Goal: Check status: Check status

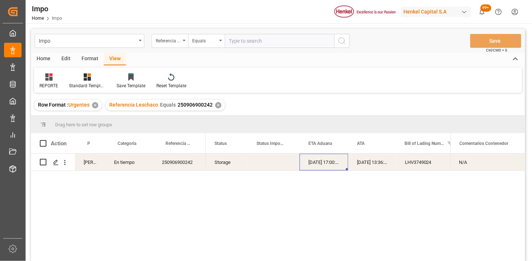
click at [280, 41] on input "text" at bounding box center [280, 41] width 110 height 14
paste input "250906900514"
type input "250906900514"
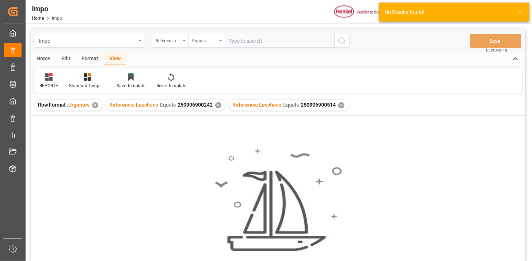
click at [217, 105] on div "✕" at bounding box center [218, 105] width 6 height 6
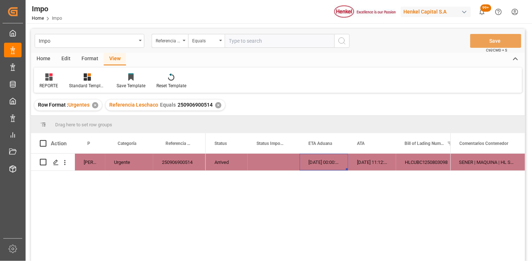
click at [356, 165] on div "[DATE] 11:12:00" at bounding box center [372, 162] width 48 height 17
click at [264, 41] on input "text" at bounding box center [280, 41] width 110 height 14
paste input "251006900376"
type input "251006900376"
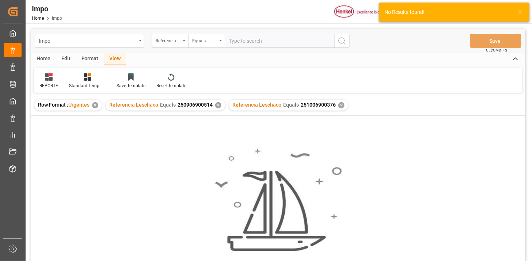
click at [217, 105] on div "✕" at bounding box center [218, 105] width 6 height 6
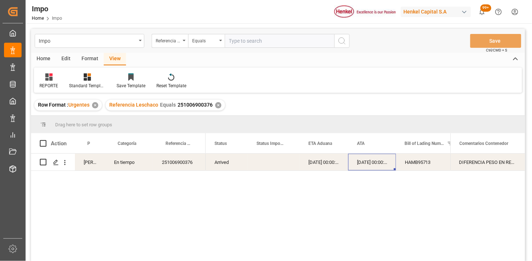
click at [202, 162] on div "251006900376" at bounding box center [179, 162] width 53 height 17
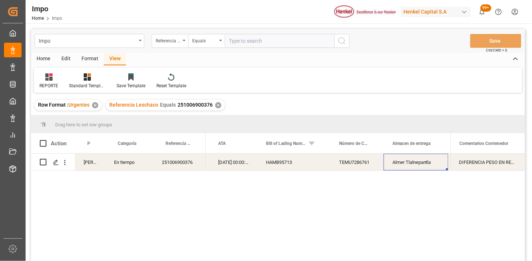
scroll to position [0, 212]
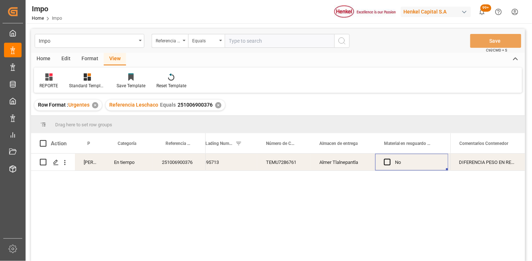
click at [484, 162] on div "DIFERENCIA PESO EN REVALIDADO Y HBL | TRASLADO A GOLMEX POR CANTIDAD DE ETIQUET…" at bounding box center [488, 162] width 75 height 17
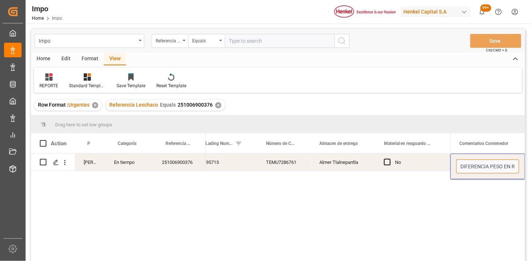
click at [484, 162] on input "DIFERENCIA PESO EN REVALIDADO Y HBL | TRASLADO A GOLMEX POR CANTIDAD DE ETIQUET…" at bounding box center [487, 167] width 63 height 14
type input "DIFERENCIA PESO EN REVALIDADO Y HBL (BL OK 01.10) | TRASLADO A GOLMEX POR CANTI…"
drag, startPoint x: 218, startPoint y: 105, endPoint x: 218, endPoint y: 111, distance: 5.9
click at [218, 104] on div "✕" at bounding box center [218, 105] width 6 height 6
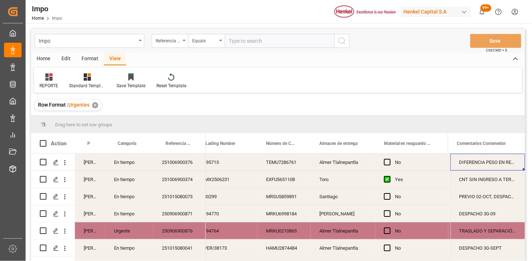
click at [88, 166] on div "[PERSON_NAME]" at bounding box center [90, 162] width 30 height 17
click at [95, 141] on span at bounding box center [93, 143] width 7 height 7
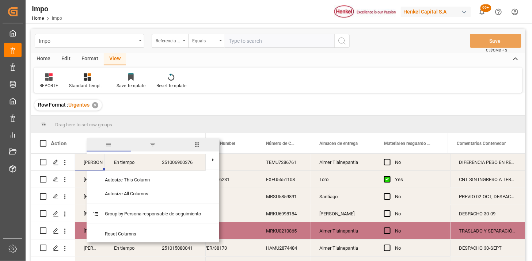
click at [152, 143] on span "filter" at bounding box center [152, 144] width 7 height 7
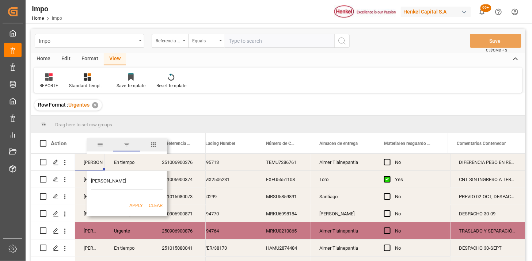
type input "[PERSON_NAME]"
click at [137, 203] on button "Apply" at bounding box center [136, 205] width 14 height 7
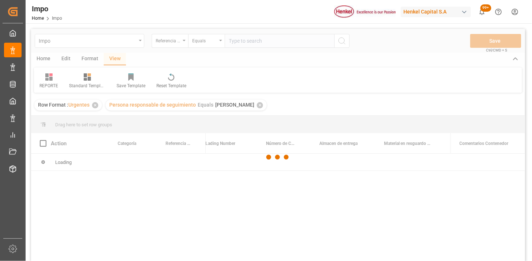
scroll to position [41, 0]
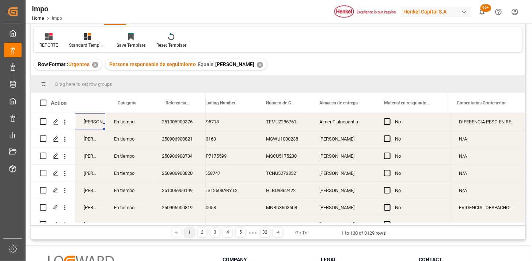
click at [191, 129] on div "[PERSON_NAME] En tiempo 251006900376" at bounding box center [118, 121] width 175 height 17
click at [187, 123] on div "251006900376" at bounding box center [179, 121] width 53 height 17
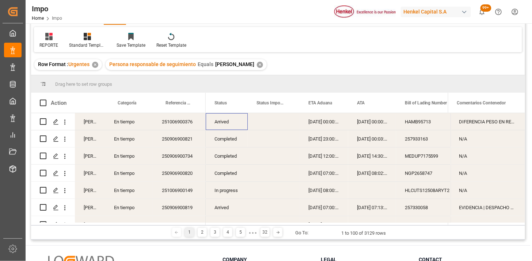
scroll to position [0, 0]
click at [236, 103] on span at bounding box center [235, 103] width 7 height 7
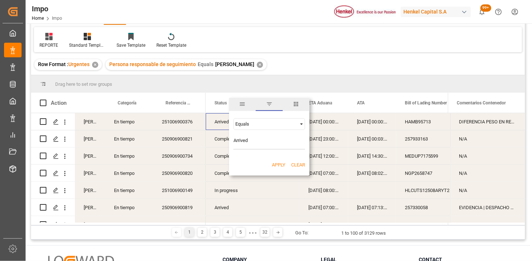
type input "Arrived"
click at [277, 163] on button "Apply" at bounding box center [279, 164] width 14 height 7
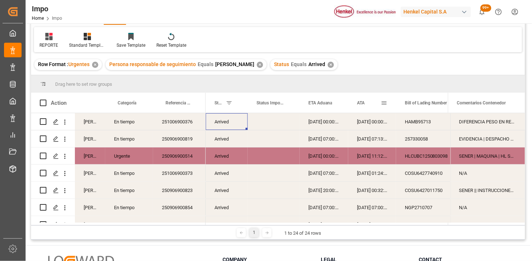
click at [366, 106] on div "ATA" at bounding box center [369, 103] width 24 height 20
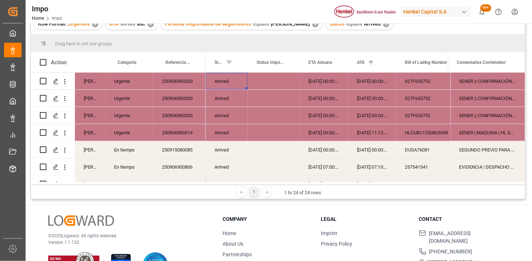
scroll to position [41, 0]
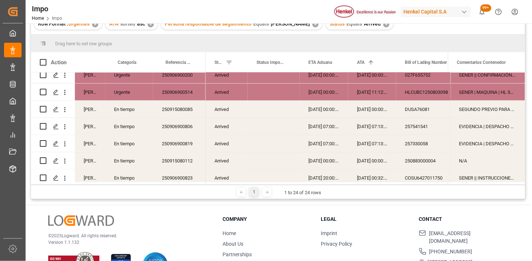
click at [180, 107] on div "250915080085" at bounding box center [179, 109] width 53 height 17
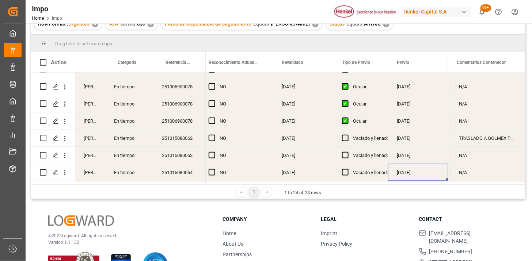
scroll to position [0, 805]
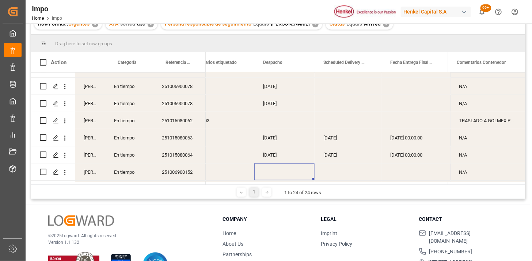
click at [278, 174] on div "Press SPACE to select this row." at bounding box center [284, 172] width 60 height 17
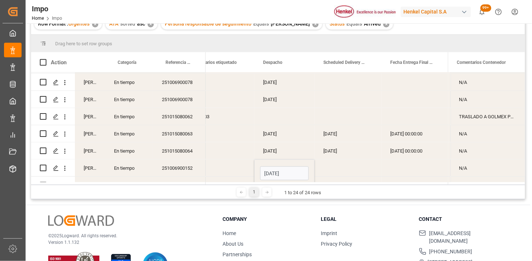
click at [278, 174] on input "[DATE]" at bounding box center [284, 174] width 49 height 14
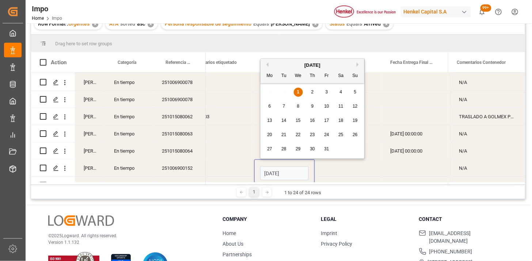
click at [278, 174] on input "[DATE]" at bounding box center [284, 174] width 49 height 14
type input "[DATE]"
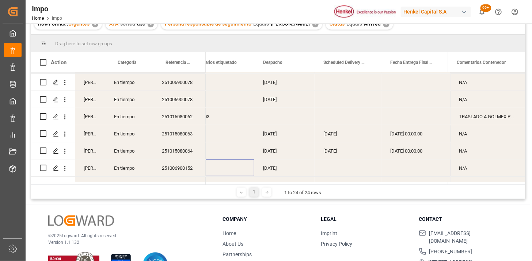
click at [243, 171] on div "Press SPACE to select this row." at bounding box center [217, 168] width 73 height 17
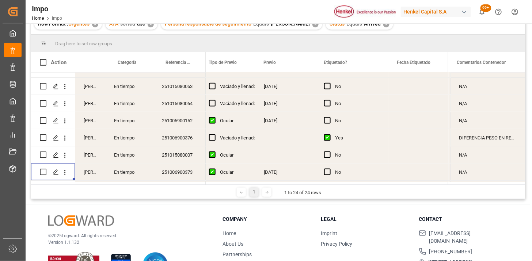
click at [380, 176] on div "No" at bounding box center [351, 172] width 73 height 17
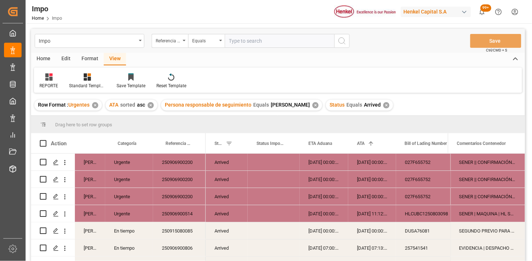
click at [383, 104] on div "✕" at bounding box center [386, 105] width 6 height 6
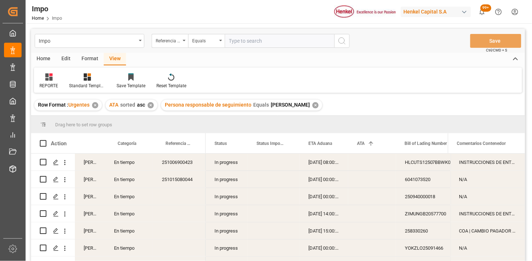
click at [220, 164] on div "In progress" at bounding box center [227, 162] width 42 height 17
click at [234, 145] on span at bounding box center [235, 143] width 7 height 7
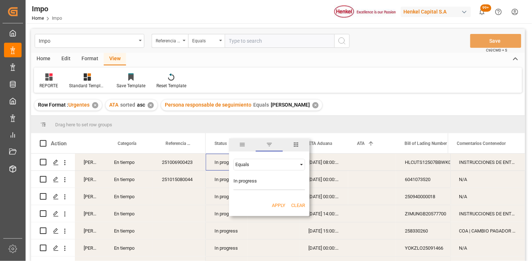
type input "In progress"
click at [275, 209] on button "Apply" at bounding box center [279, 205] width 14 height 7
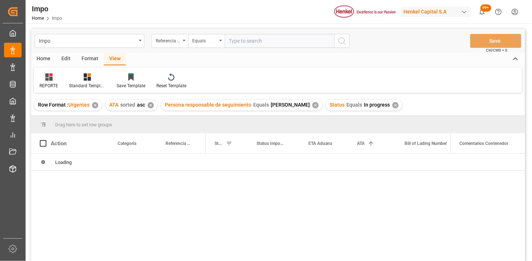
click at [52, 76] on icon at bounding box center [50, 74] width 3 height 3
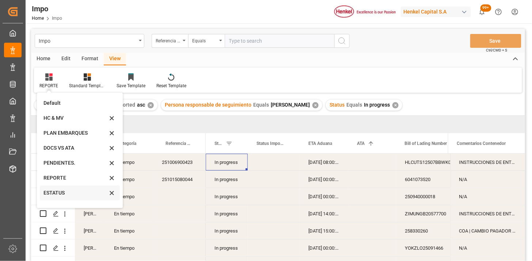
click at [61, 195] on div "ESTATUS" at bounding box center [75, 193] width 64 height 8
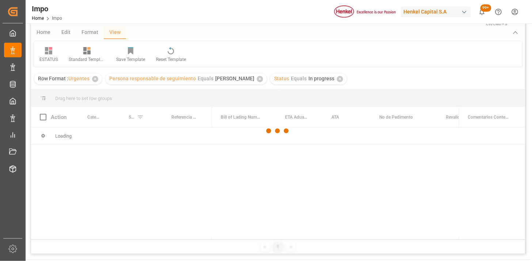
scroll to position [41, 0]
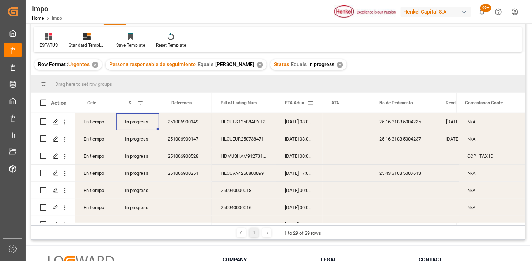
click at [292, 105] on span "ETA Aduana" at bounding box center [296, 102] width 22 height 5
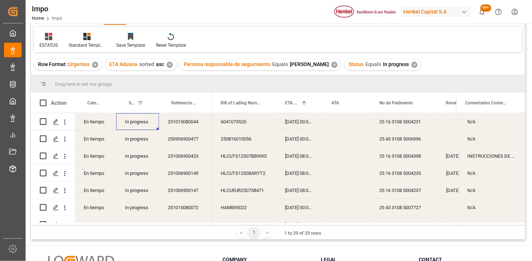
click at [171, 123] on div "251015080044" at bounding box center [185, 121] width 53 height 17
click at [299, 134] on div "[DATE] 00:00:00" at bounding box center [299, 138] width 46 height 17
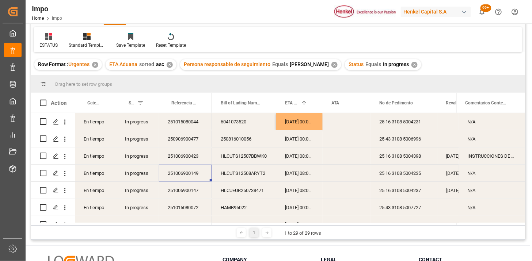
click at [303, 174] on div "[DATE] 08:00:00" at bounding box center [299, 173] width 46 height 17
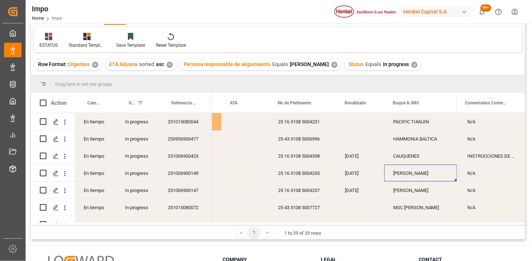
scroll to position [0, 153]
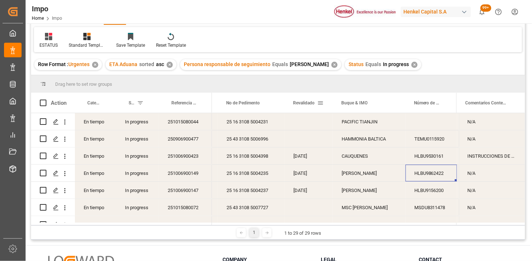
click at [322, 103] on span at bounding box center [320, 103] width 7 height 7
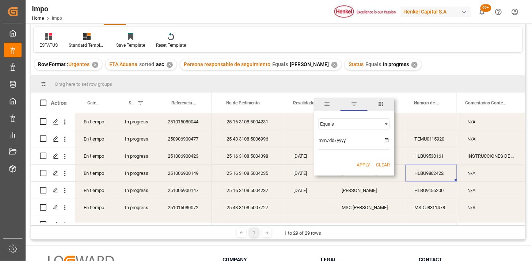
click at [379, 107] on span "columns" at bounding box center [380, 104] width 7 height 7
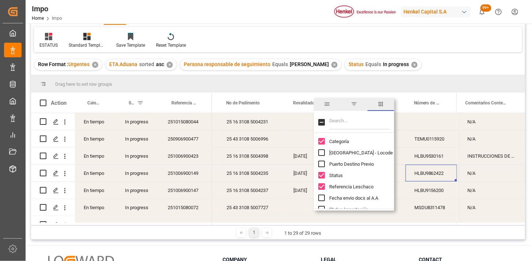
click at [362, 120] on input "Filter Columns Input" at bounding box center [359, 122] width 61 height 15
type input "pre"
click at [336, 175] on span "Previo" at bounding box center [335, 175] width 13 height 5
checkbox input "false"
checkbox input "true"
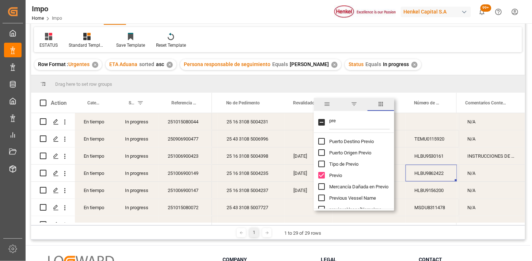
click at [380, 31] on div "ESTATUS Standard Templates Save Template Reset Template" at bounding box center [278, 39] width 488 height 25
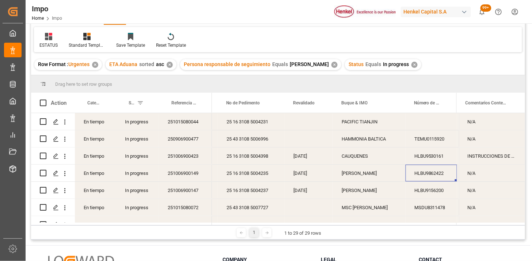
click at [313, 174] on div "[DATE]" at bounding box center [309, 173] width 48 height 17
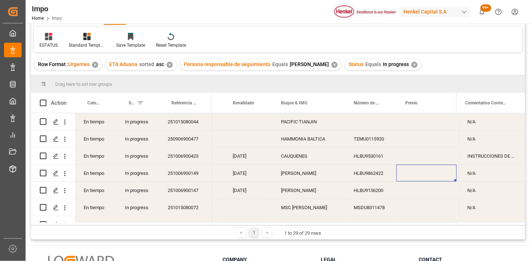
scroll to position [0, 262]
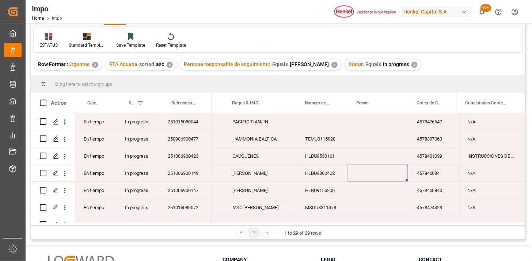
click at [358, 173] on div "Press SPACE to select this row." at bounding box center [378, 173] width 60 height 17
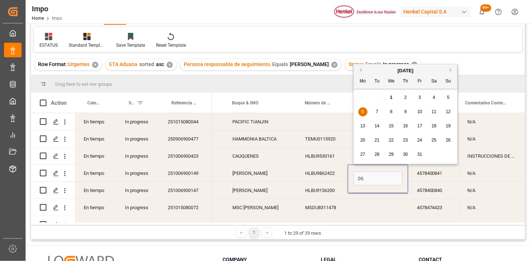
type input "[DATE]"
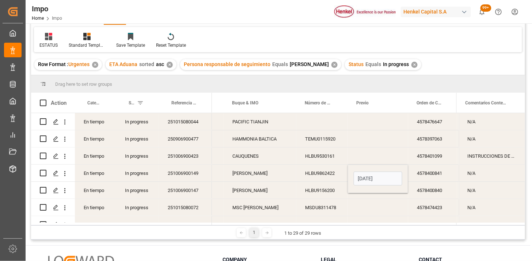
click at [331, 169] on div "HLBU9862422" at bounding box center [322, 173] width 52 height 17
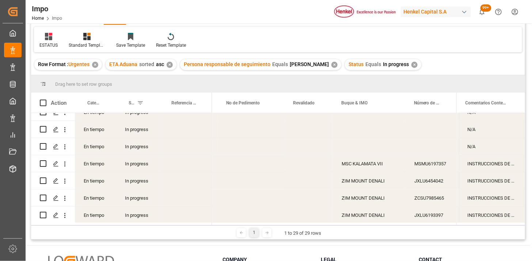
scroll to position [281, 0]
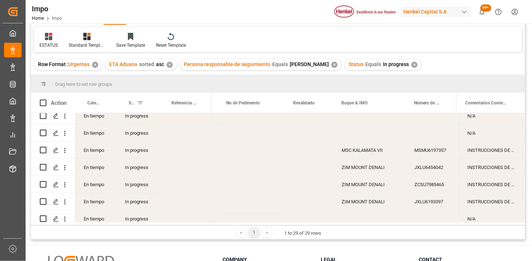
click at [511, 48] on div "ESTATUS Standard Templates Save Template Reset Template" at bounding box center [278, 39] width 488 height 25
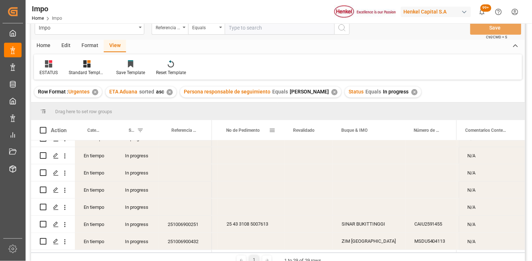
scroll to position [0, 0]
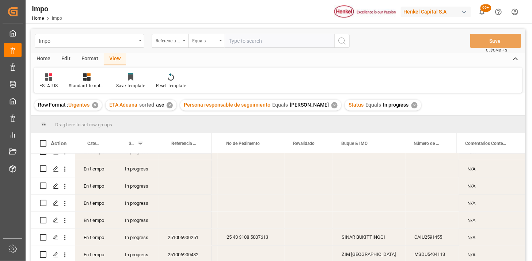
click at [257, 39] on input "text" at bounding box center [280, 41] width 110 height 14
paste input "250883000004"
click at [271, 44] on input "250883000004" at bounding box center [280, 41] width 110 height 14
paste input "250915080112"
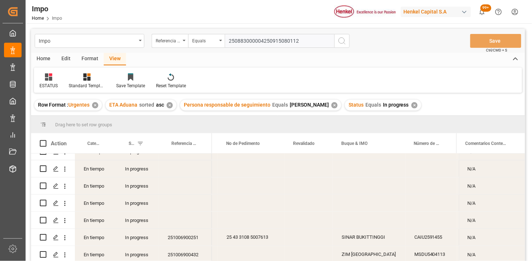
click at [256, 42] on input "250883000004250915080112" at bounding box center [280, 41] width 110 height 14
paste input "text"
type input "250915080112"
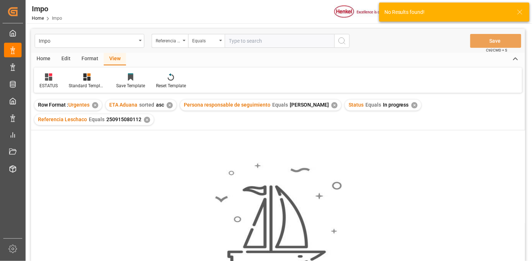
click at [171, 107] on div "✕" at bounding box center [170, 105] width 6 height 6
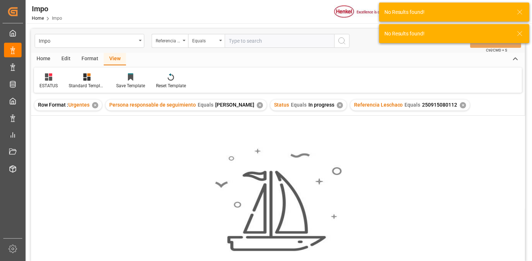
click at [257, 104] on div "✕" at bounding box center [260, 105] width 6 height 6
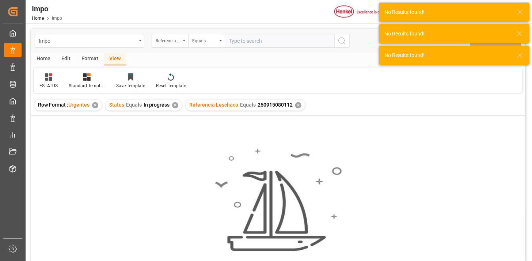
click at [172, 105] on div "✕" at bounding box center [175, 105] width 6 height 6
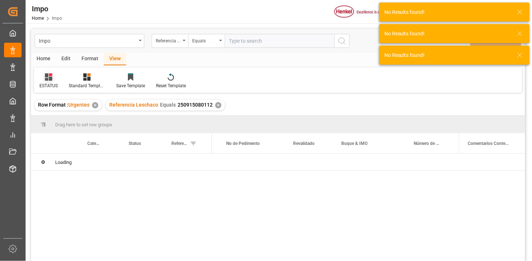
click at [46, 76] on icon at bounding box center [48, 76] width 7 height 7
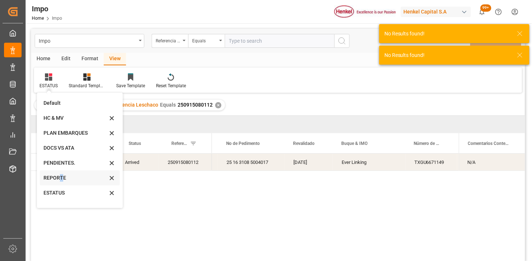
click at [61, 176] on div "REPORTE" at bounding box center [75, 178] width 64 height 8
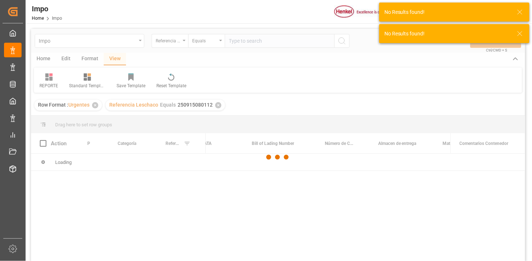
scroll to position [41, 0]
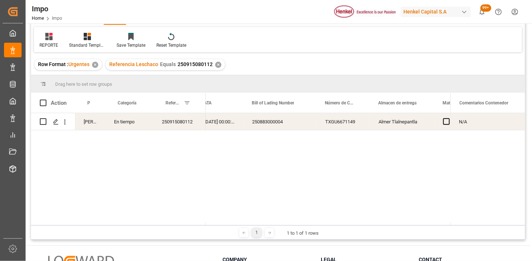
click at [187, 125] on div "250915080112" at bounding box center [179, 121] width 53 height 17
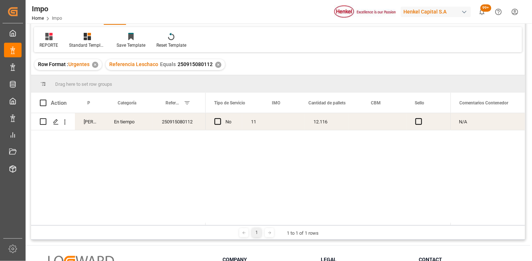
scroll to position [0, 1507]
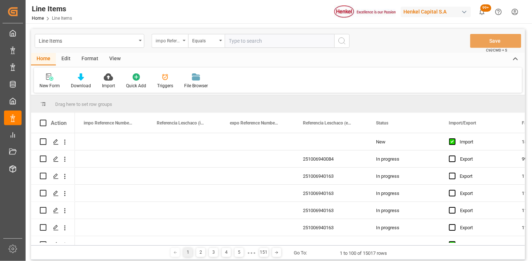
click at [169, 39] on div "impo Reference Number WF" at bounding box center [168, 40] width 25 height 8
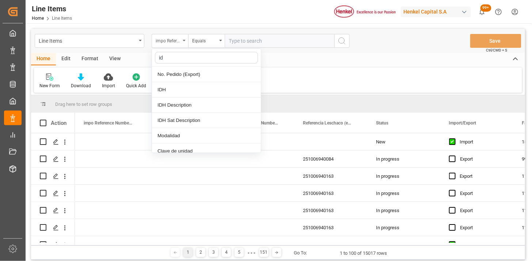
type input "idh"
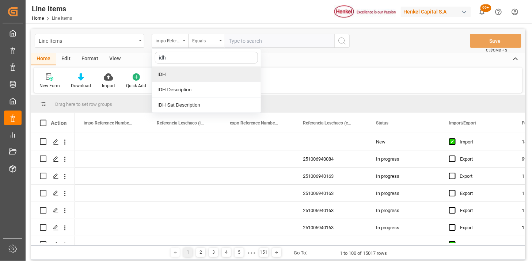
click at [179, 78] on div "IDH" at bounding box center [206, 74] width 109 height 15
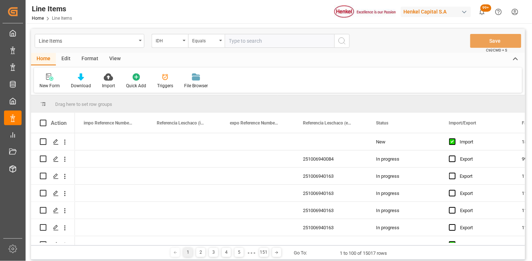
drag, startPoint x: 222, startPoint y: 47, endPoint x: 235, endPoint y: 38, distance: 16.3
click at [227, 42] on div "IDH Equals" at bounding box center [251, 41] width 198 height 14
click at [235, 38] on input "text" at bounding box center [280, 41] width 110 height 14
paste input "2803399"
type input "2803399"
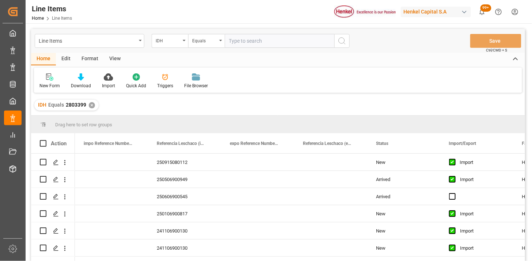
drag, startPoint x: 115, startPoint y: 57, endPoint x: 106, endPoint y: 68, distance: 14.0
click at [116, 57] on div "View" at bounding box center [115, 59] width 22 height 12
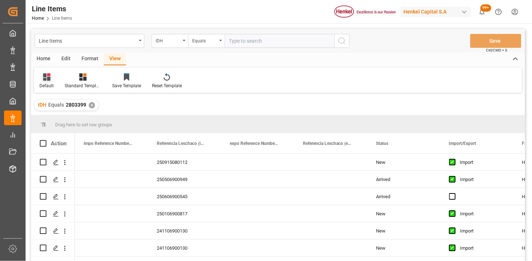
click at [55, 83] on div "Default" at bounding box center [46, 81] width 25 height 16
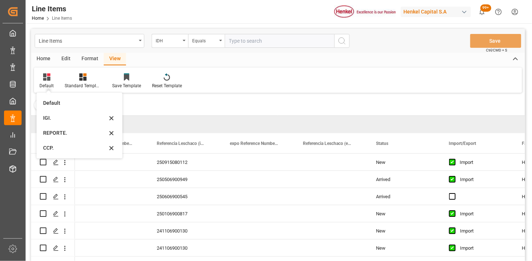
drag, startPoint x: 55, startPoint y: 130, endPoint x: 147, endPoint y: 97, distance: 97.9
click at [56, 130] on div "REPORTE." at bounding box center [75, 133] width 64 height 8
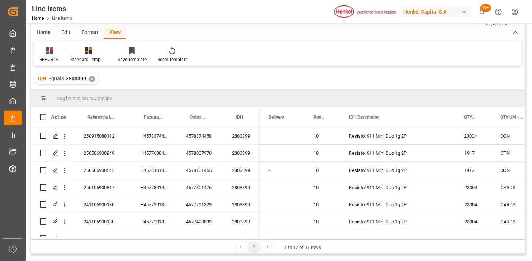
scroll to position [41, 0]
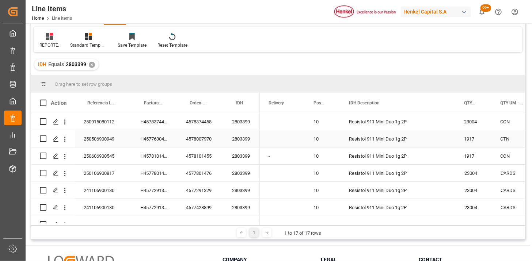
click at [103, 144] on div "250506900949" at bounding box center [103, 138] width 57 height 17
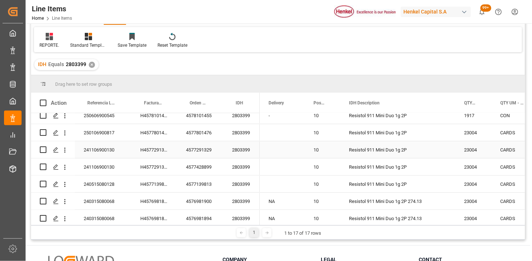
scroll to position [0, 0]
